Goal: Information Seeking & Learning: Stay updated

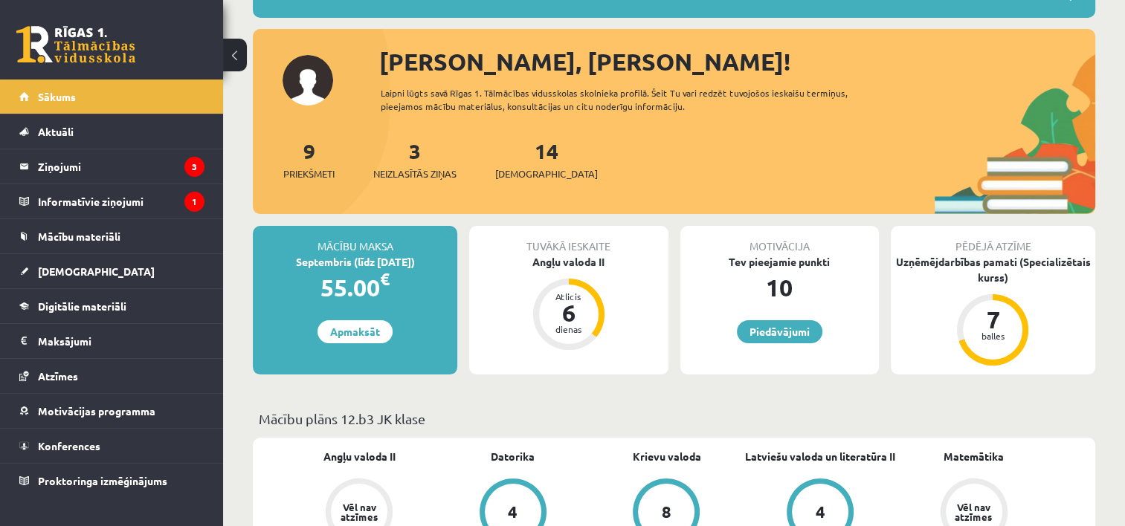
scroll to position [149, 0]
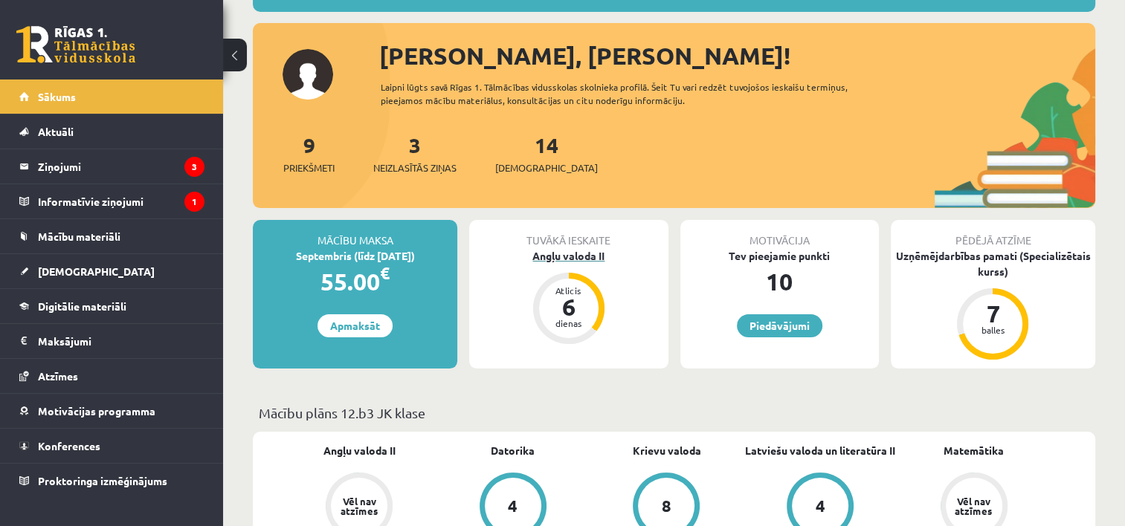
click at [568, 256] on div "Angļu valoda II" at bounding box center [568, 256] width 198 height 16
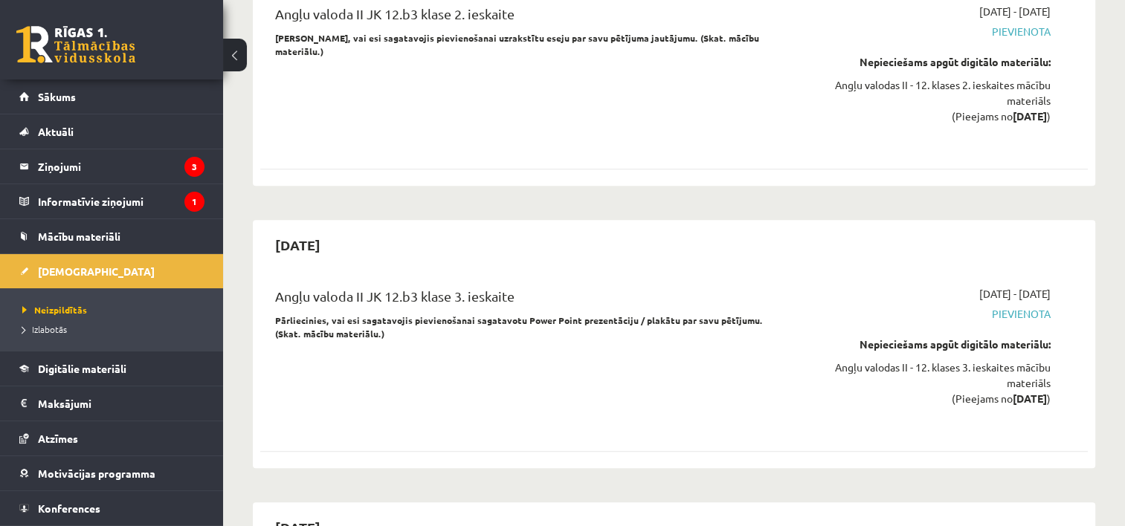
scroll to position [7210, 0]
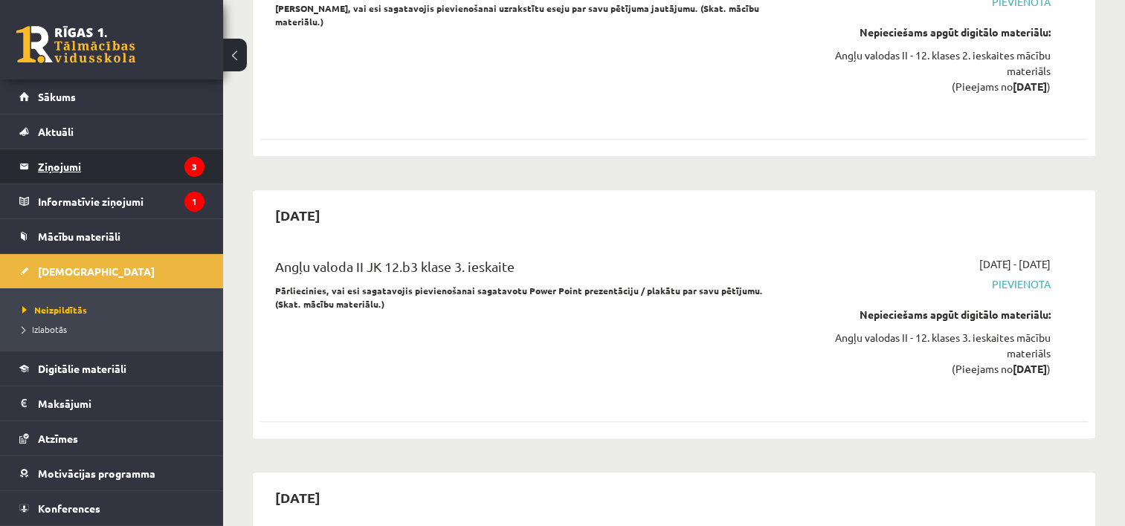
click at [134, 168] on legend "Ziņojumi 3" at bounding box center [121, 166] width 167 height 34
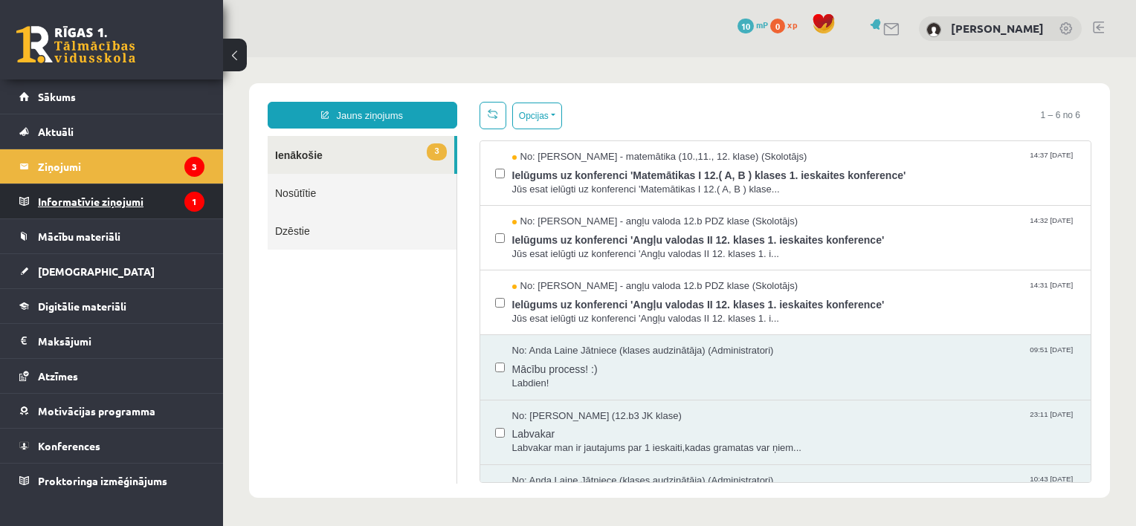
click at [126, 208] on legend "Informatīvie ziņojumi 1" at bounding box center [121, 201] width 167 height 34
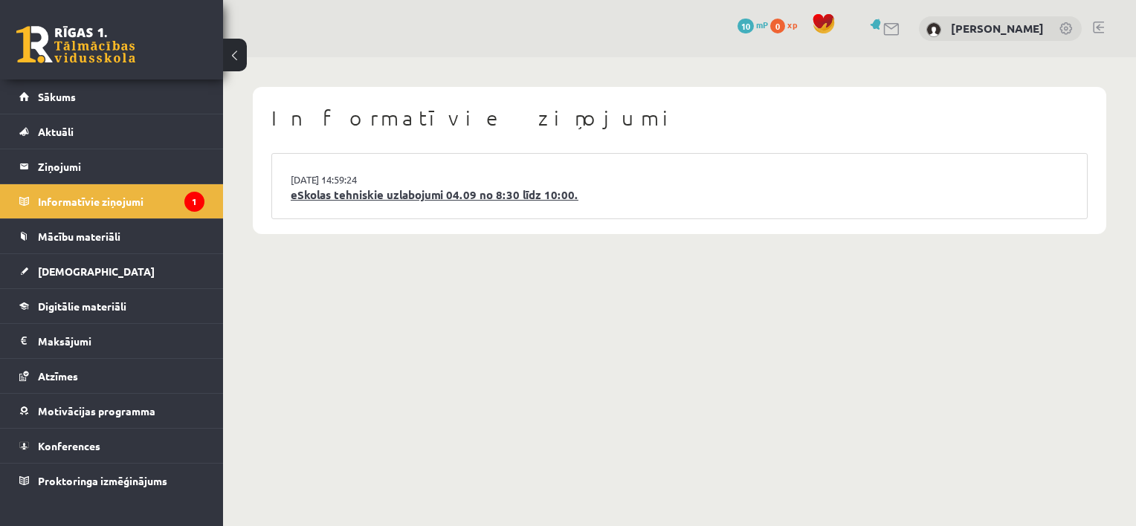
click at [304, 190] on link "eSkolas tehniskie uzlabojumi 04.09 no 8:30 līdz 10:00." at bounding box center [680, 195] width 778 height 17
